Goal: Check status

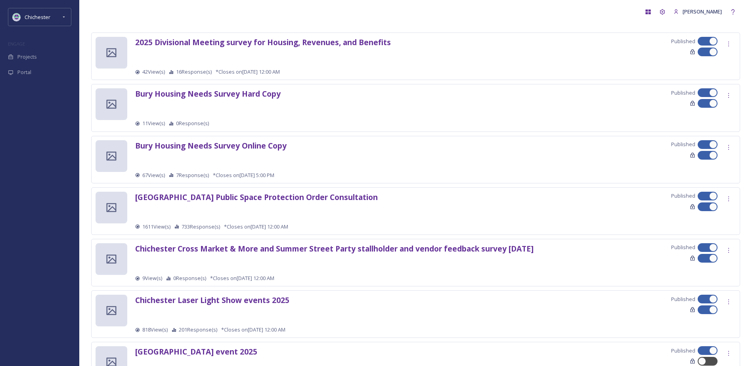
scroll to position [79, 0]
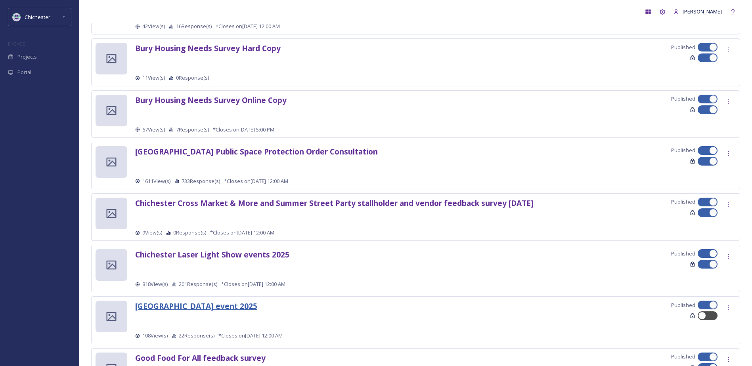
click at [242, 309] on strong "[GEOGRAPHIC_DATA] event 2025" at bounding box center [196, 306] width 122 height 11
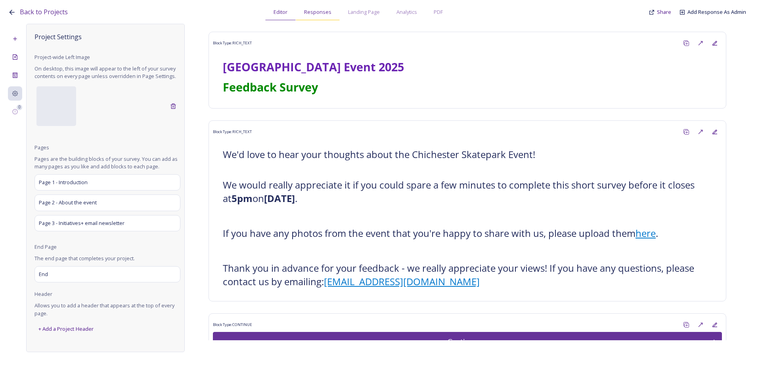
click at [316, 7] on div "Responses" at bounding box center [318, 12] width 44 height 16
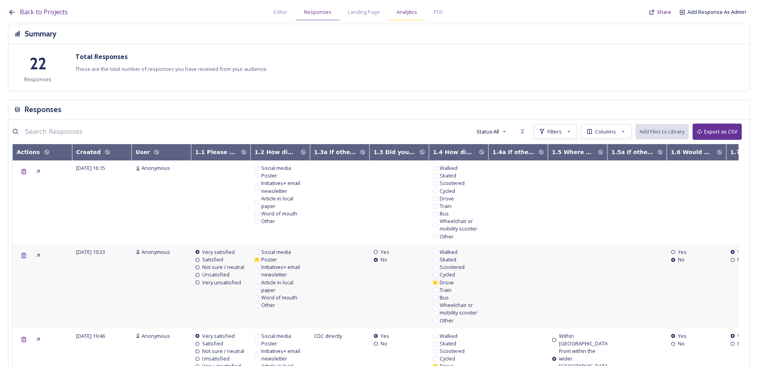
click at [403, 10] on span "Analytics" at bounding box center [406, 12] width 21 height 8
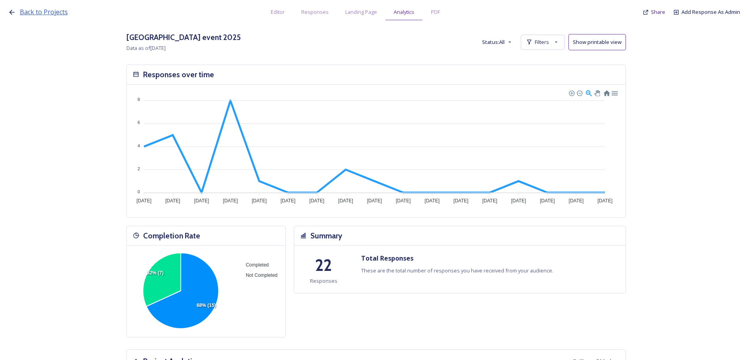
click at [37, 14] on span "Back to Projects" at bounding box center [44, 12] width 48 height 9
